Goal: Find specific page/section

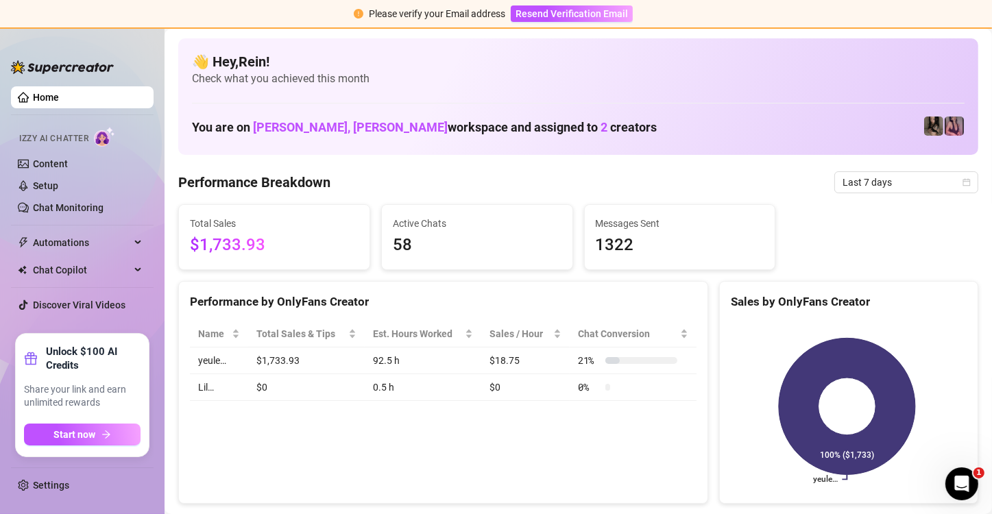
click at [49, 101] on link "Home" at bounding box center [46, 97] width 26 height 11
